Goal: Check status: Check status

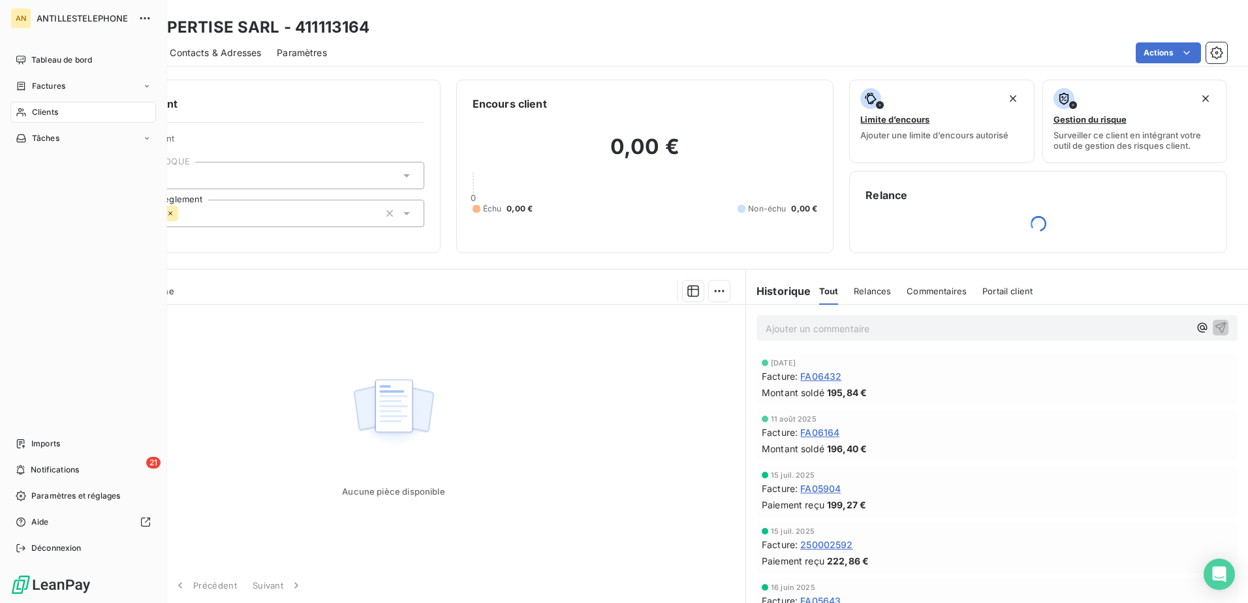
click at [27, 111] on div "Clients" at bounding box center [83, 112] width 146 height 21
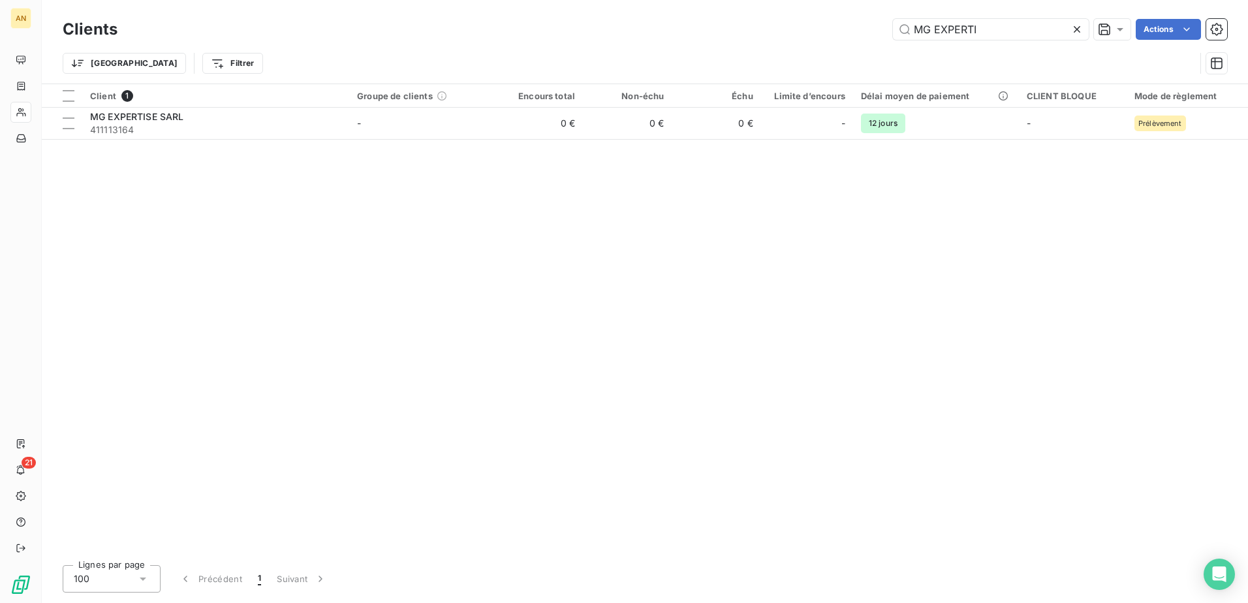
drag, startPoint x: 993, startPoint y: 27, endPoint x: 846, endPoint y: 29, distance: 146.9
click at [846, 29] on div "MG EXPERTI Actions" at bounding box center [680, 29] width 1094 height 21
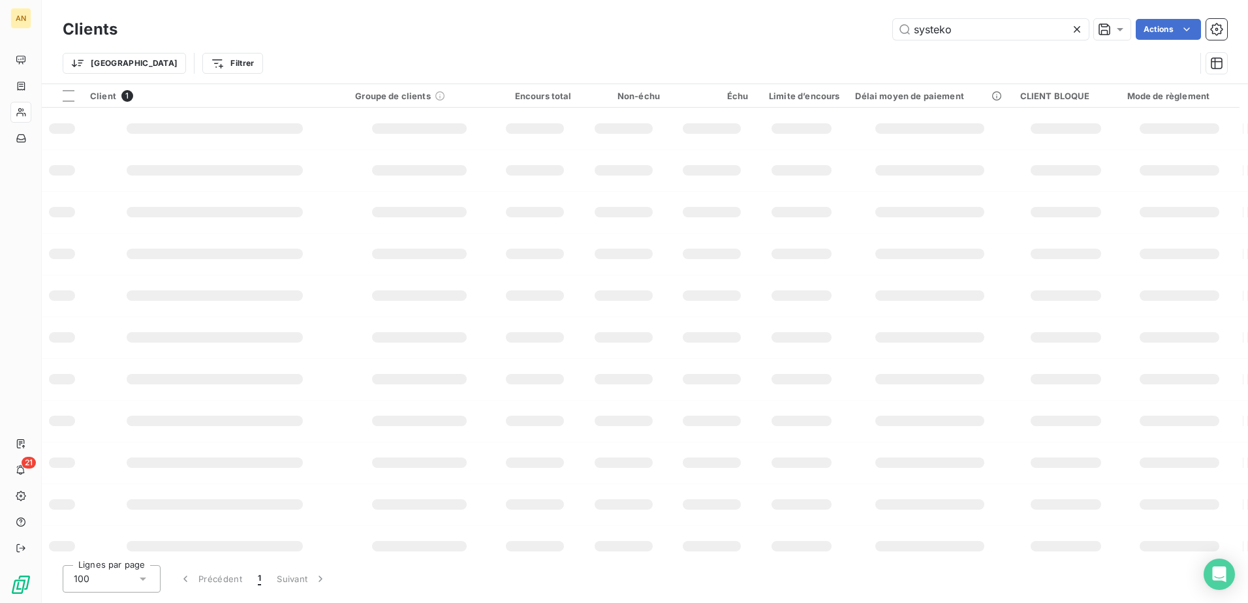
type input "systeko"
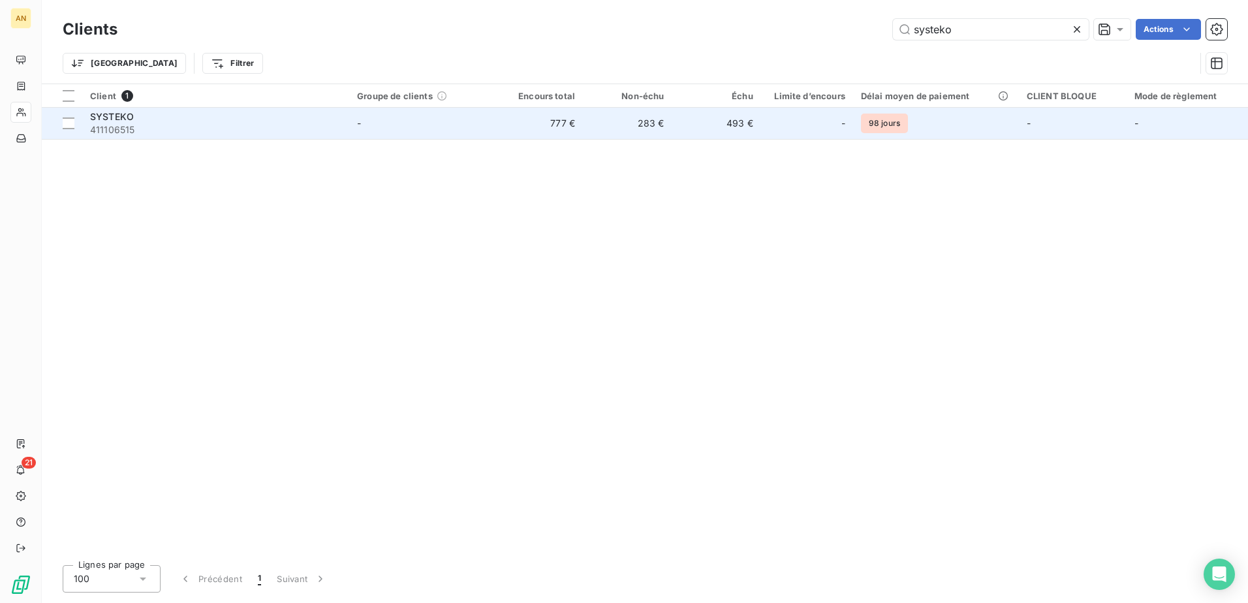
click at [644, 125] on td "283 €" at bounding box center [627, 123] width 89 height 31
